Goal: Information Seeking & Learning: Learn about a topic

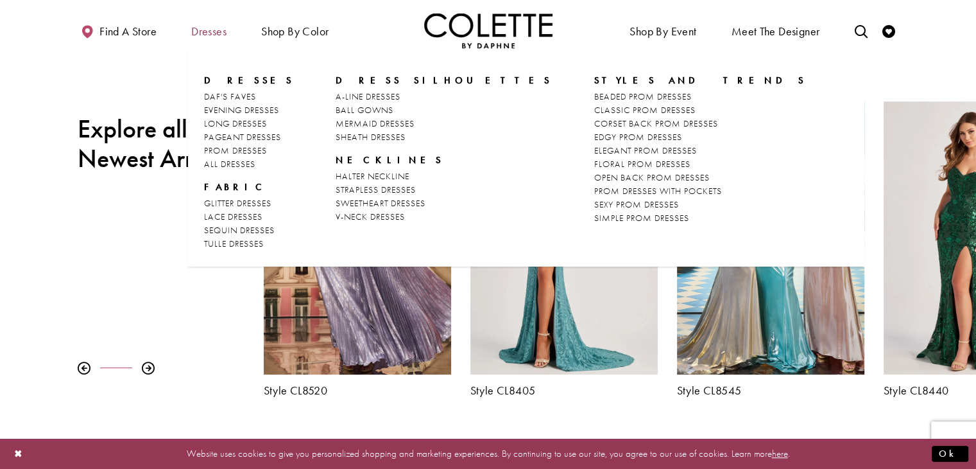
click at [199, 33] on span "Dresses" at bounding box center [208, 31] width 35 height 13
click at [243, 151] on span "PROM DRESSES" at bounding box center [235, 150] width 63 height 12
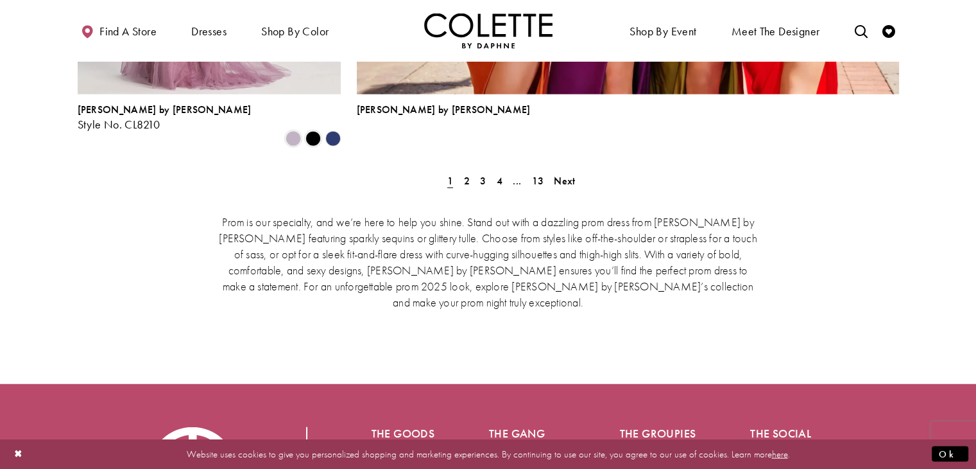
scroll to position [2889, 0]
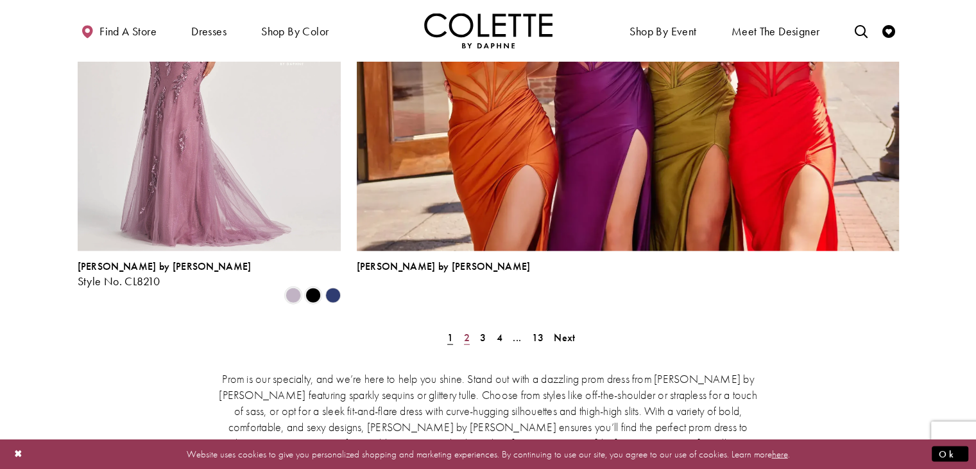
click at [466, 331] on span "2" at bounding box center [467, 337] width 6 height 13
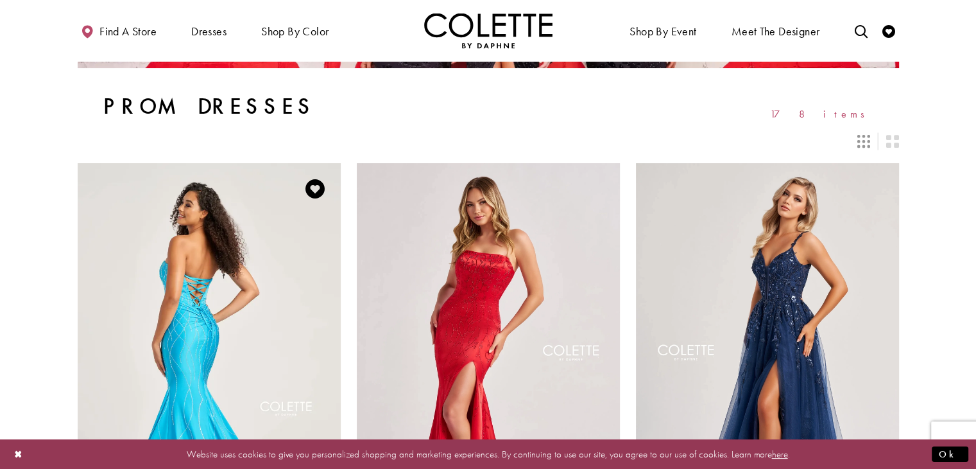
scroll to position [73, 0]
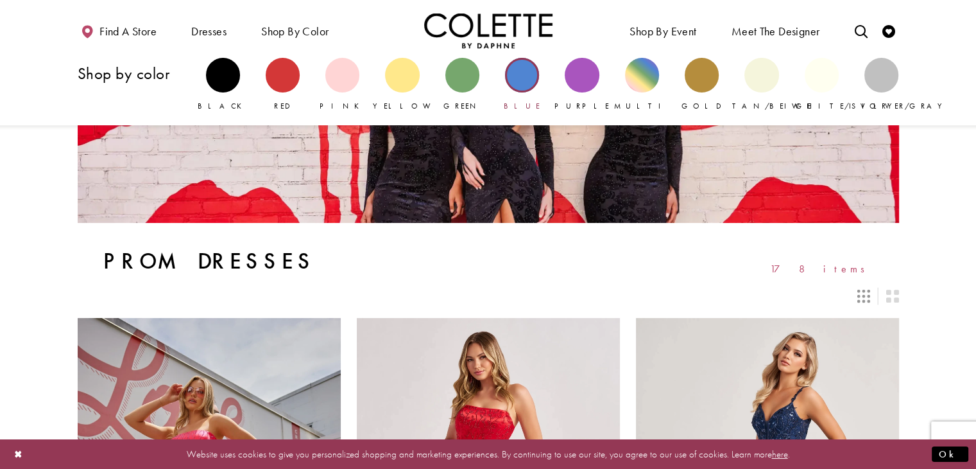
click at [524, 78] on div "Primary block" at bounding box center [522, 75] width 34 height 34
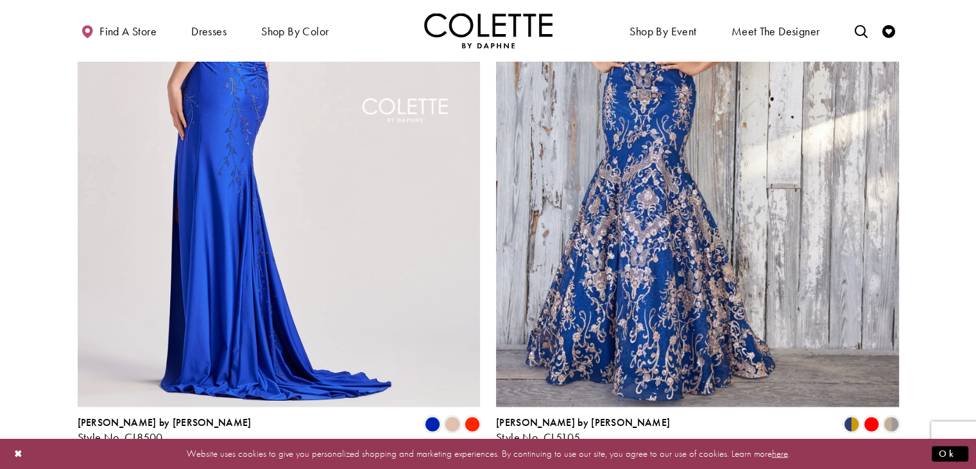
scroll to position [2247, 0]
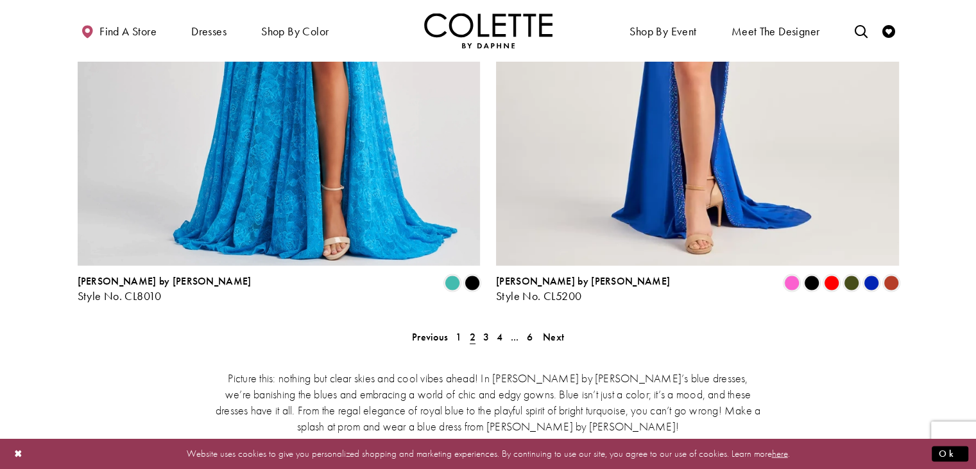
scroll to position [2445, 0]
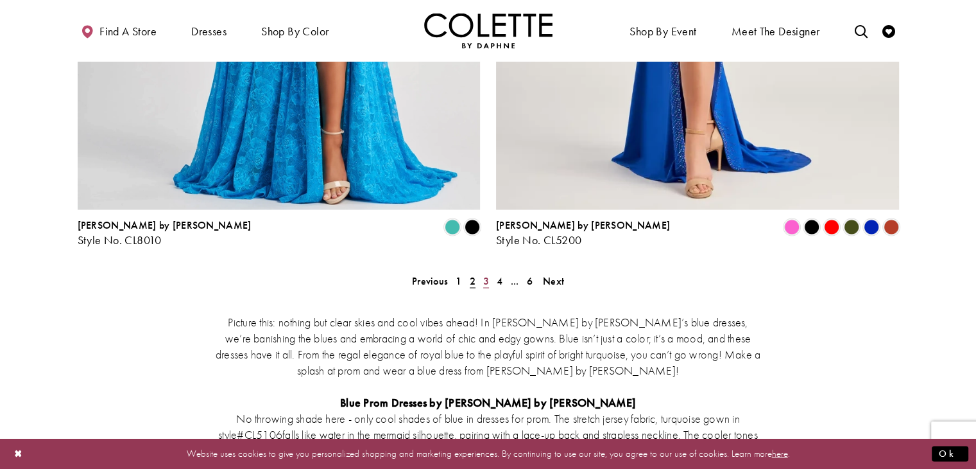
click at [488, 274] on span "3" at bounding box center [486, 280] width 6 height 13
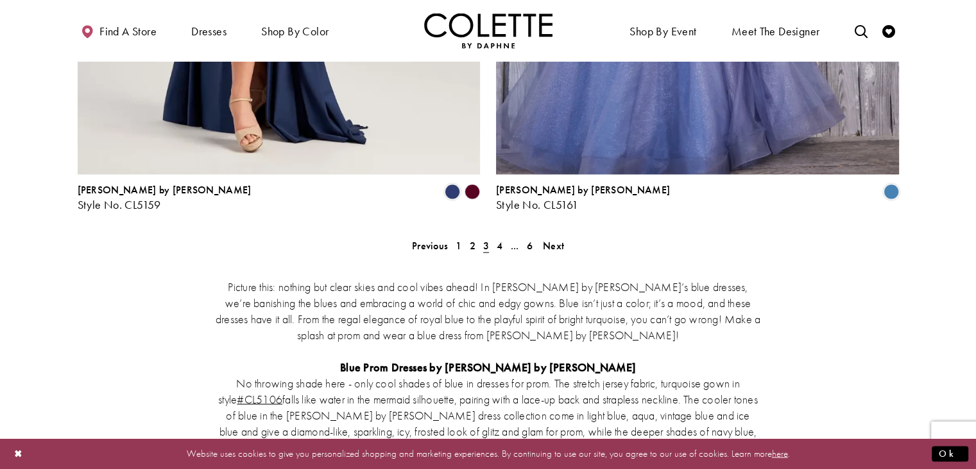
scroll to position [2509, 0]
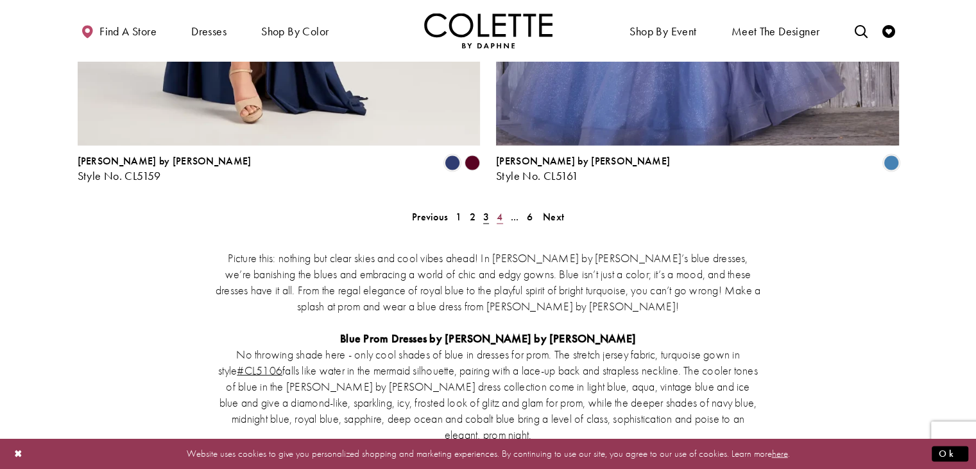
click at [501, 210] on span "4" at bounding box center [500, 216] width 6 height 13
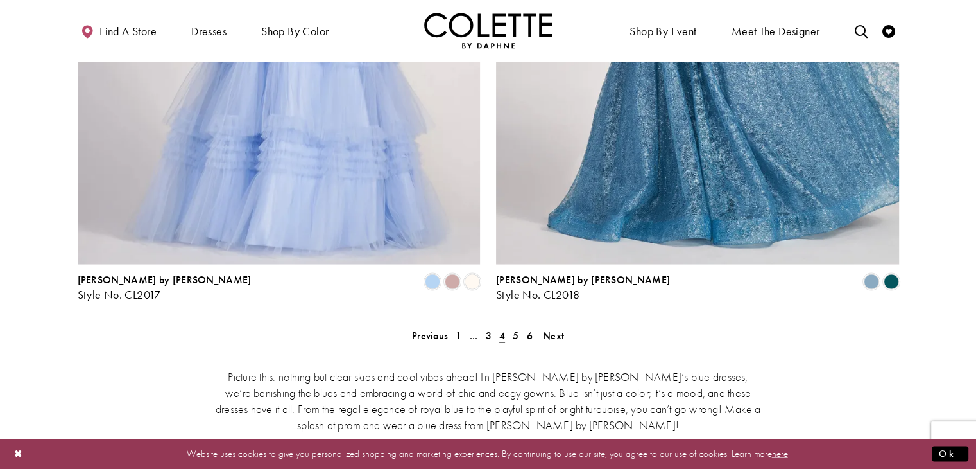
scroll to position [2380, 0]
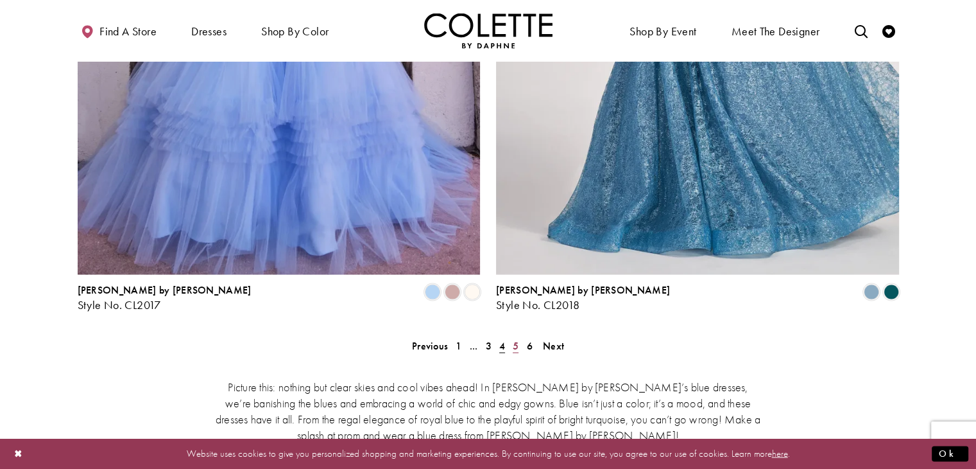
click at [516, 338] on span "5" at bounding box center [516, 344] width 6 height 13
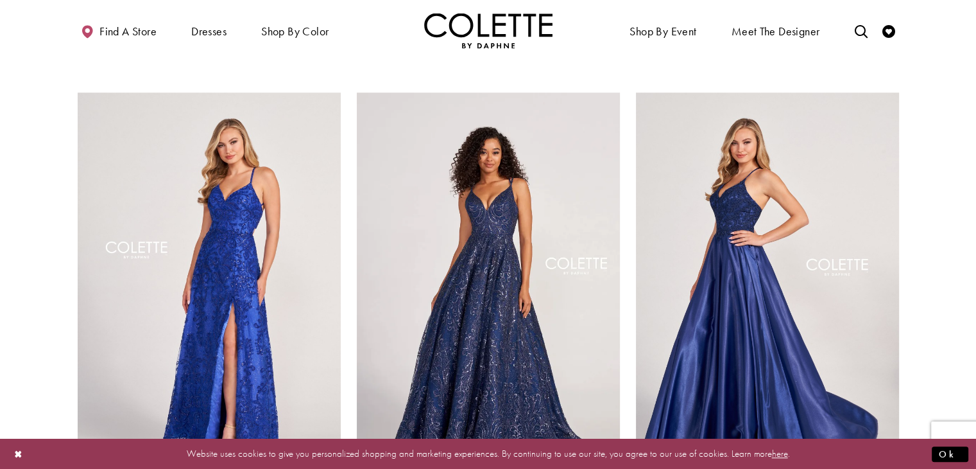
scroll to position [1032, 0]
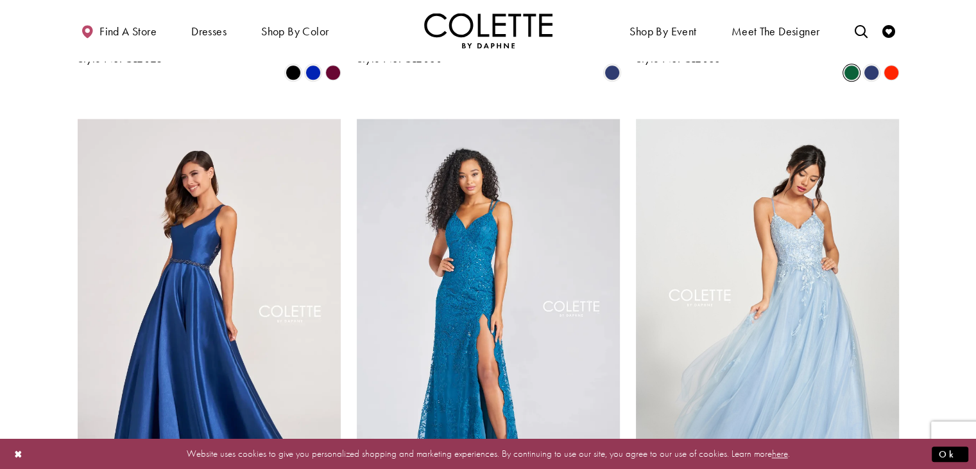
scroll to position [1482, 0]
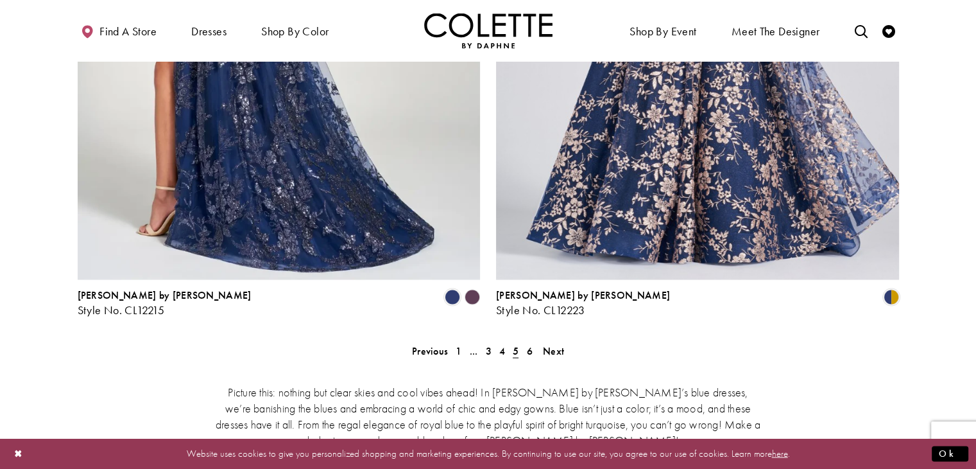
scroll to position [2380, 0]
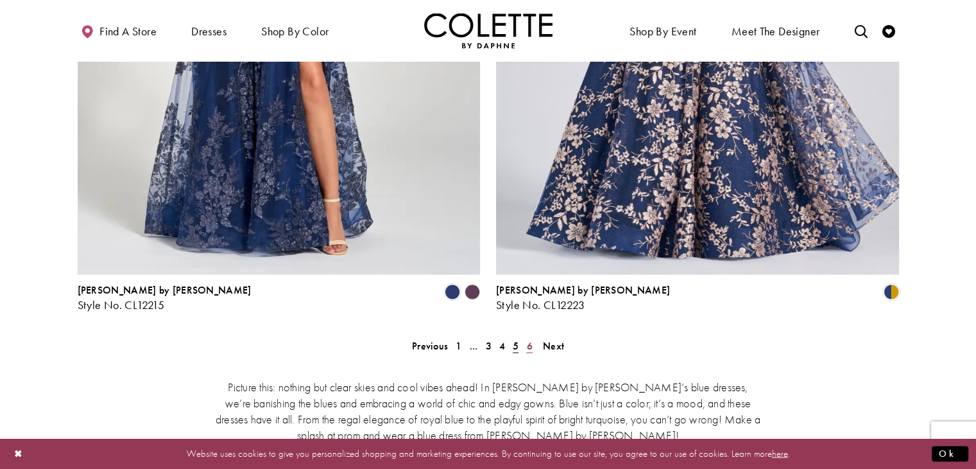
click at [530, 338] on span "6" at bounding box center [529, 344] width 6 height 13
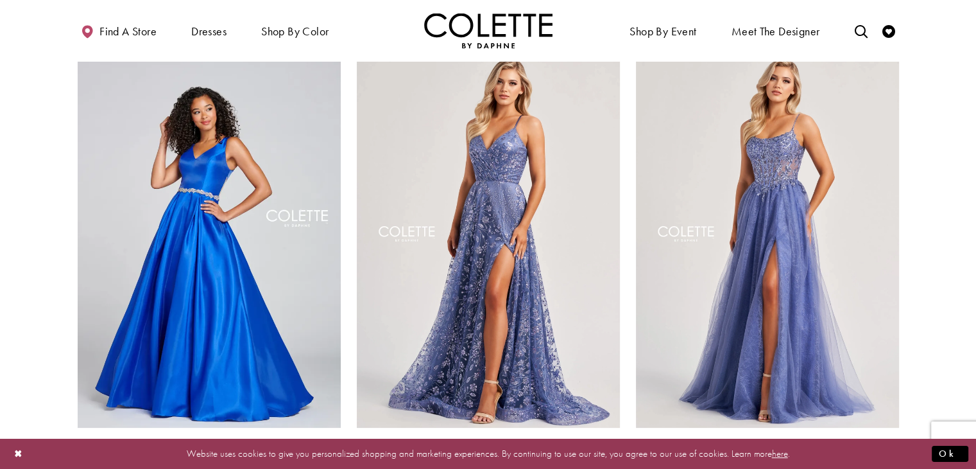
scroll to position [134, 0]
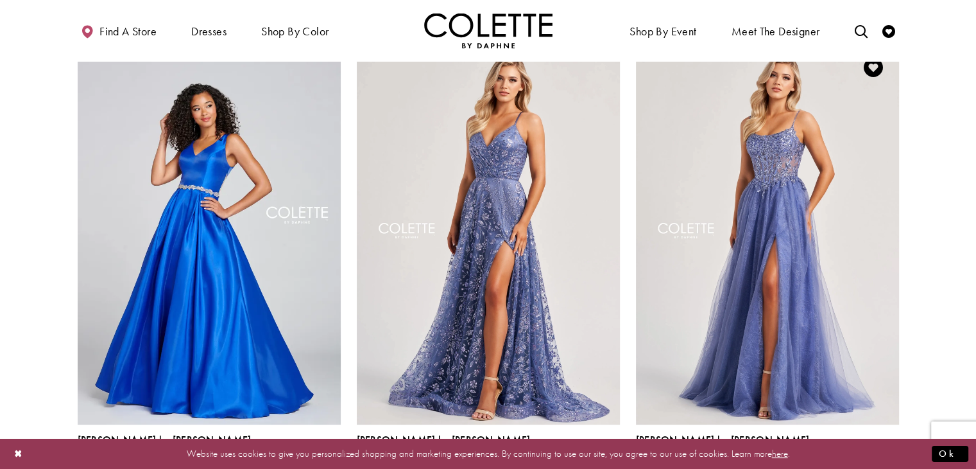
click at [887, 459] on polygon "Product List" at bounding box center [891, 469] width 20 height 20
click at [895, 459] on polygon "Product List" at bounding box center [891, 469] width 20 height 20
click at [875, 461] on span "Product List" at bounding box center [871, 468] width 15 height 15
click at [849, 461] on span "Product List" at bounding box center [851, 468] width 15 height 15
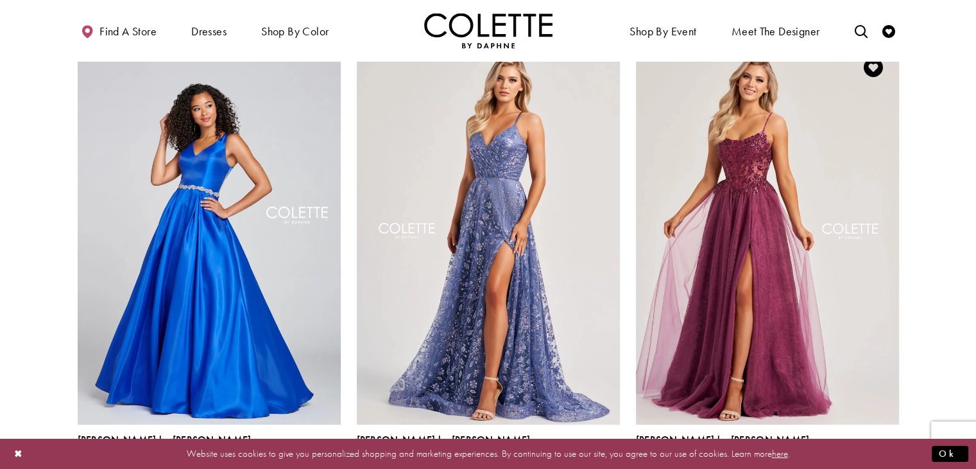
click at [897, 459] on polygon "Product List" at bounding box center [891, 469] width 20 height 20
click at [891, 459] on polygon "Product List" at bounding box center [891, 469] width 20 height 20
click at [888, 459] on polygon "Product List" at bounding box center [891, 469] width 20 height 20
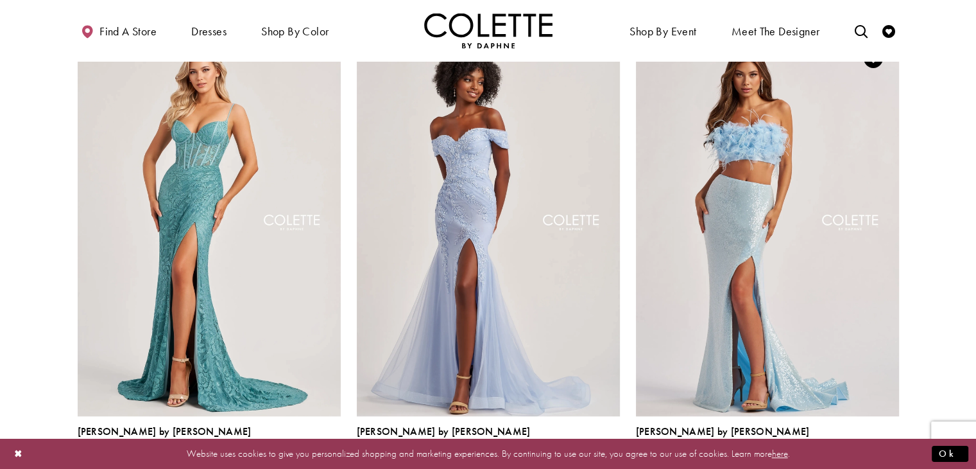
scroll to position [647, 0]
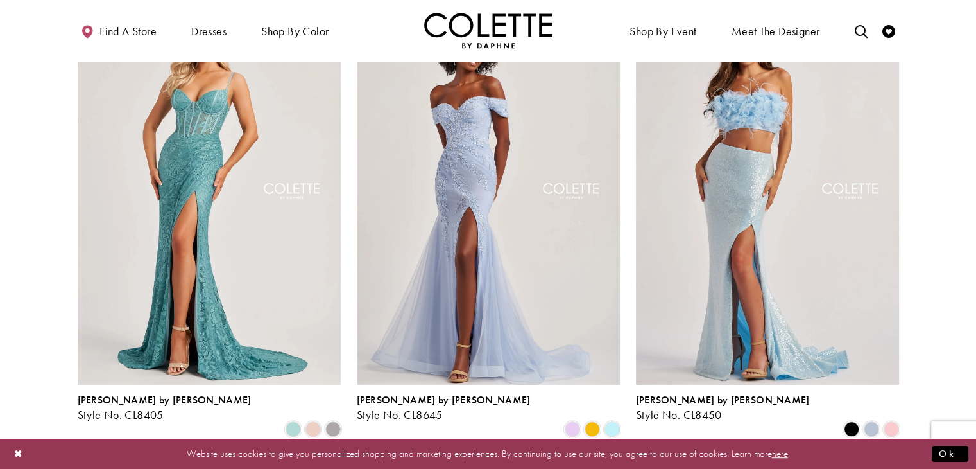
click at [860, 419] on div "Product List" at bounding box center [852, 429] width 20 height 20
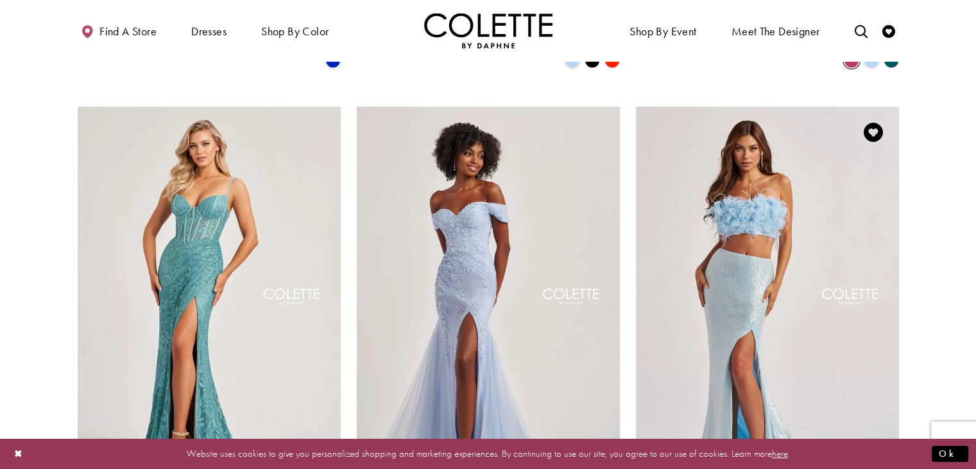
scroll to position [583, 0]
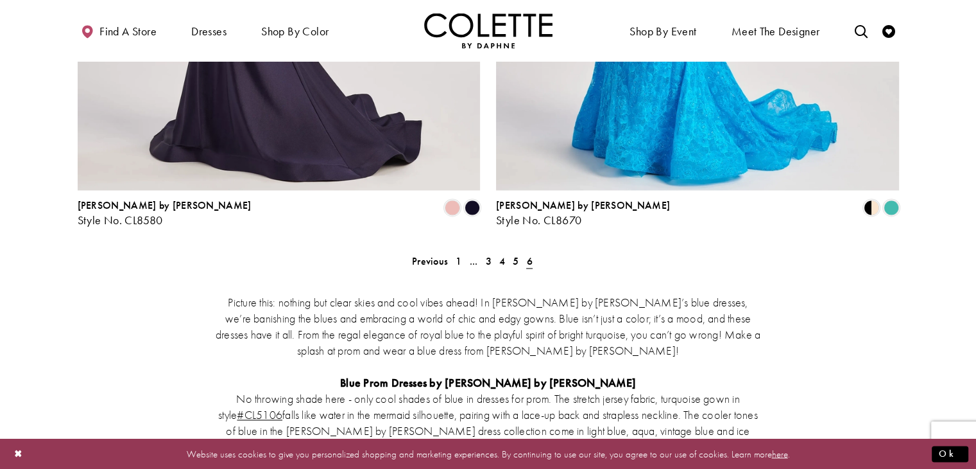
scroll to position [1995, 0]
